Goal: Transaction & Acquisition: Purchase product/service

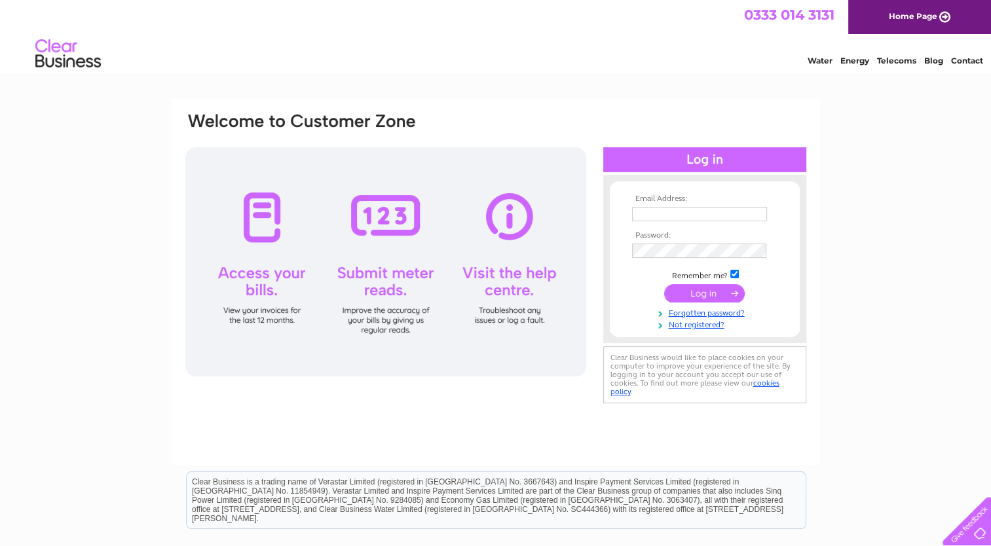
type input "theparkcafe@outlook.com"
click at [757, 216] on input "theparkcafe@outlook.com" at bounding box center [699, 214] width 135 height 14
click at [841, 155] on div "Email Address: theparkcafe@outlook.com Password: Forgotten password?" at bounding box center [495, 393] width 991 height 591
click at [717, 289] on input "submit" at bounding box center [704, 293] width 81 height 18
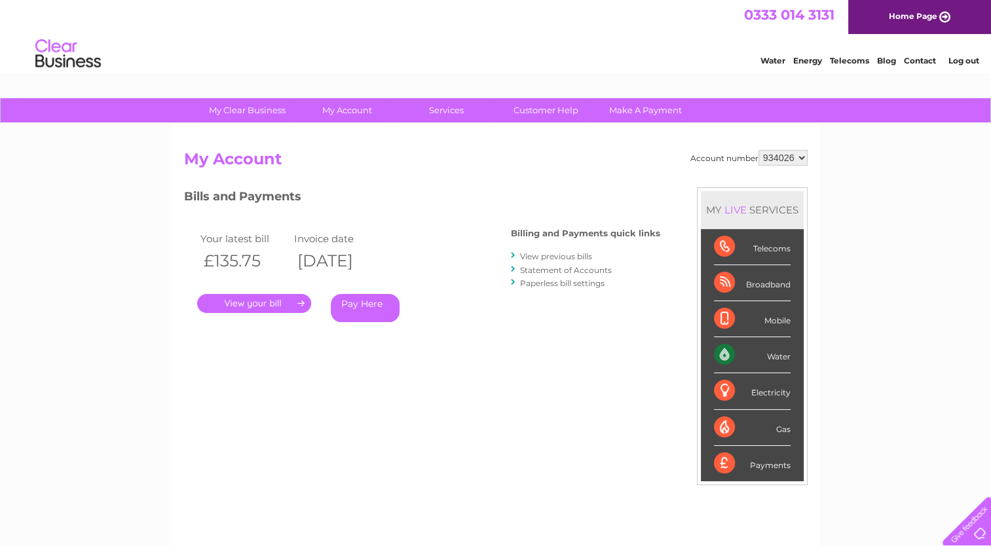
click at [277, 309] on link "." at bounding box center [254, 303] width 114 height 19
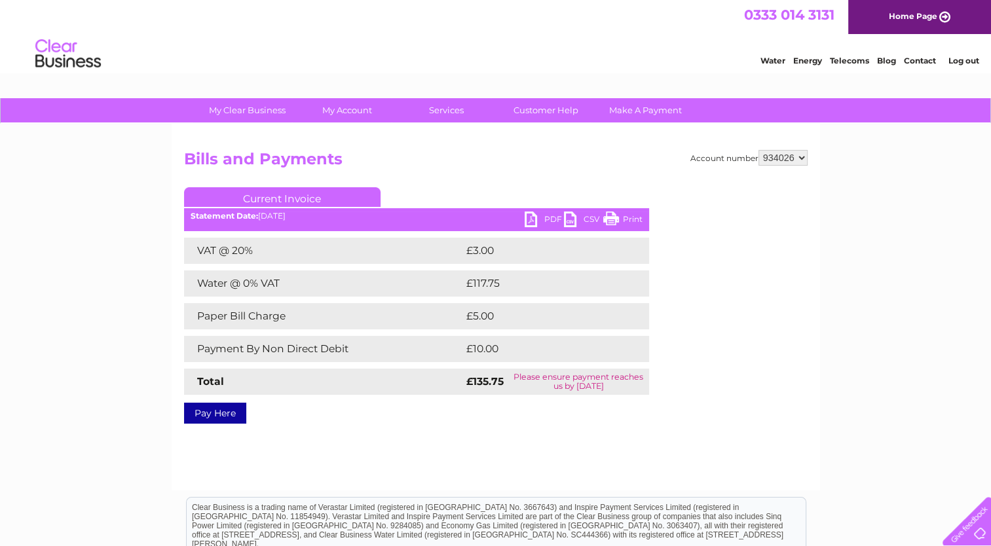
click at [541, 219] on link "PDF" at bounding box center [544, 221] width 39 height 19
click at [201, 413] on link "Pay Here" at bounding box center [215, 413] width 62 height 21
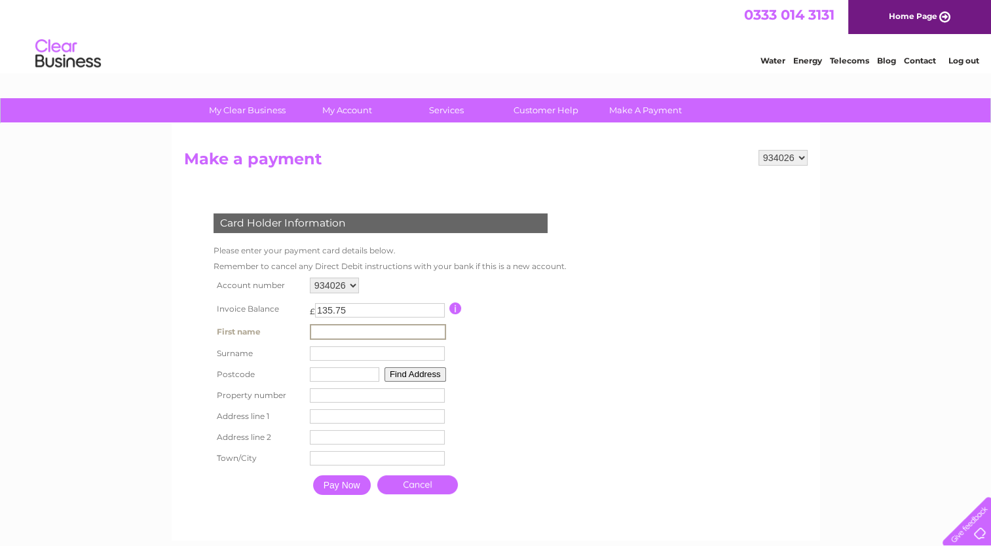
click at [325, 336] on input "text" at bounding box center [378, 332] width 136 height 16
type input "DAMIAN"
type input "PANIKOWSKI"
type input "AB15 4UN"
type input "144"
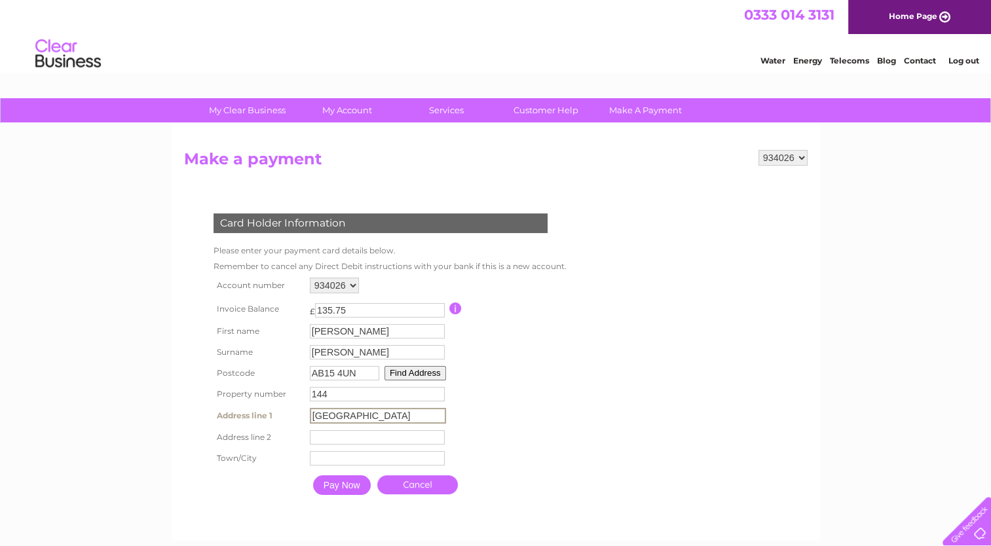
type input "FOREST AVENUE"
type input "ABERDEEN"
click input "Pay Now" at bounding box center [342, 486] width 58 height 20
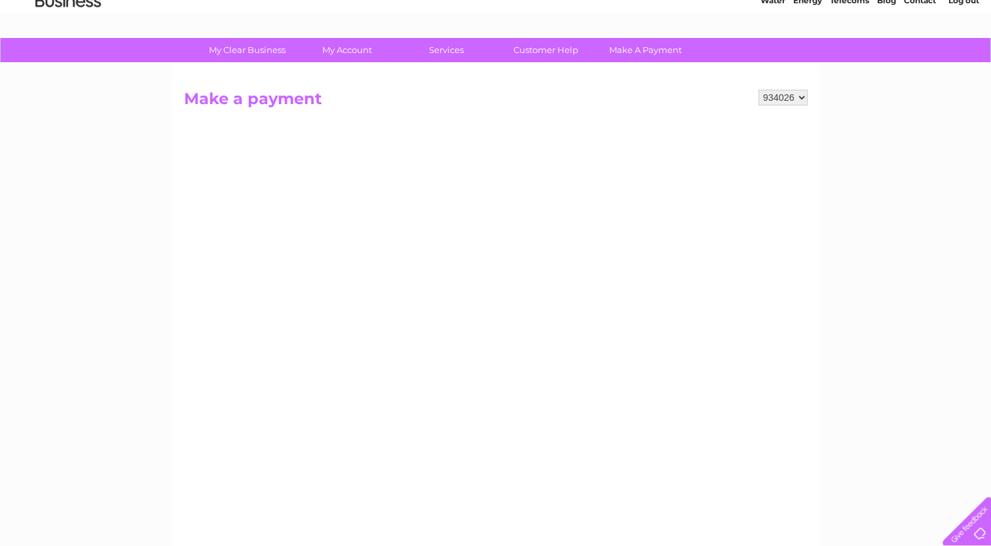
scroll to position [131, 0]
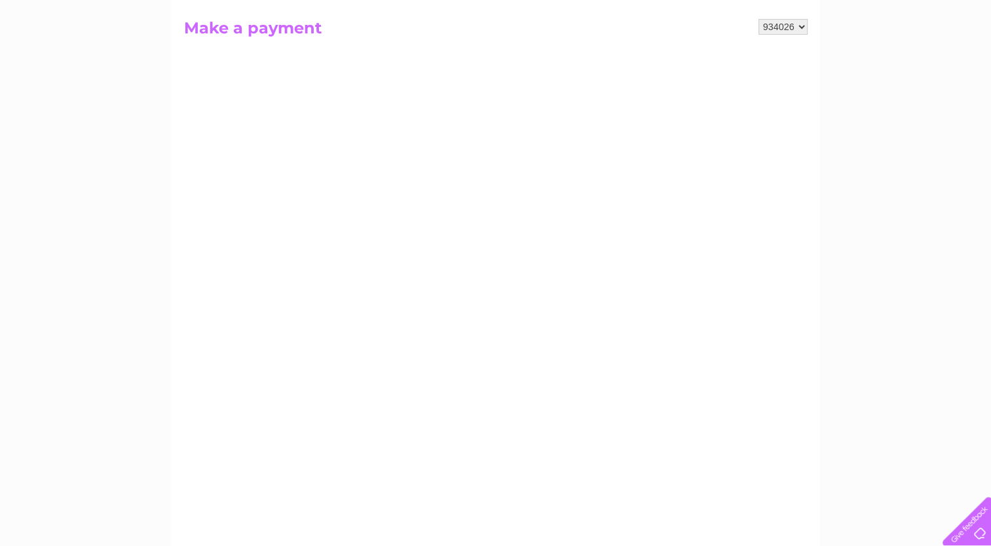
click at [969, 333] on div "My Clear Business Login Details My Details My Preferences Link Account My Accou…" at bounding box center [495, 426] width 991 height 918
